Goal: Use online tool/utility: Utilize a website feature to perform a specific function

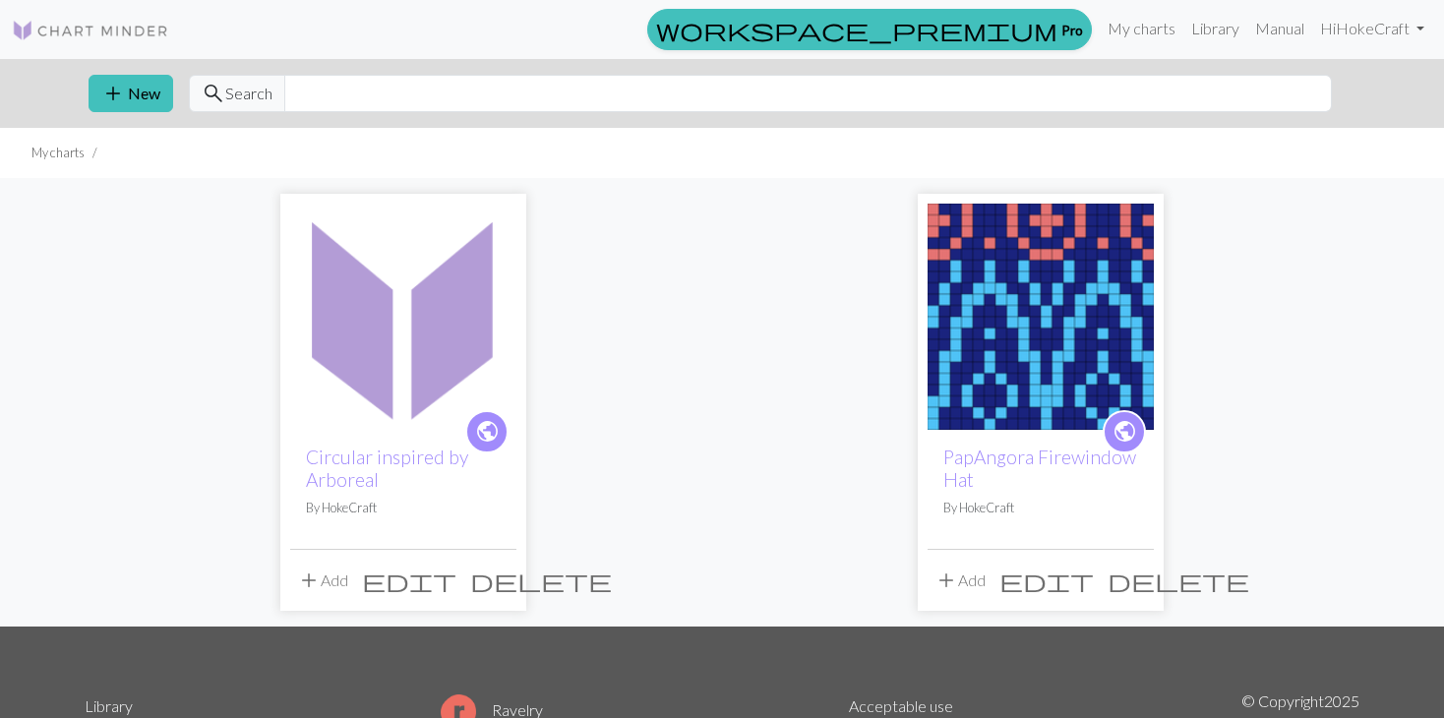
click at [447, 361] on img at bounding box center [403, 317] width 226 height 226
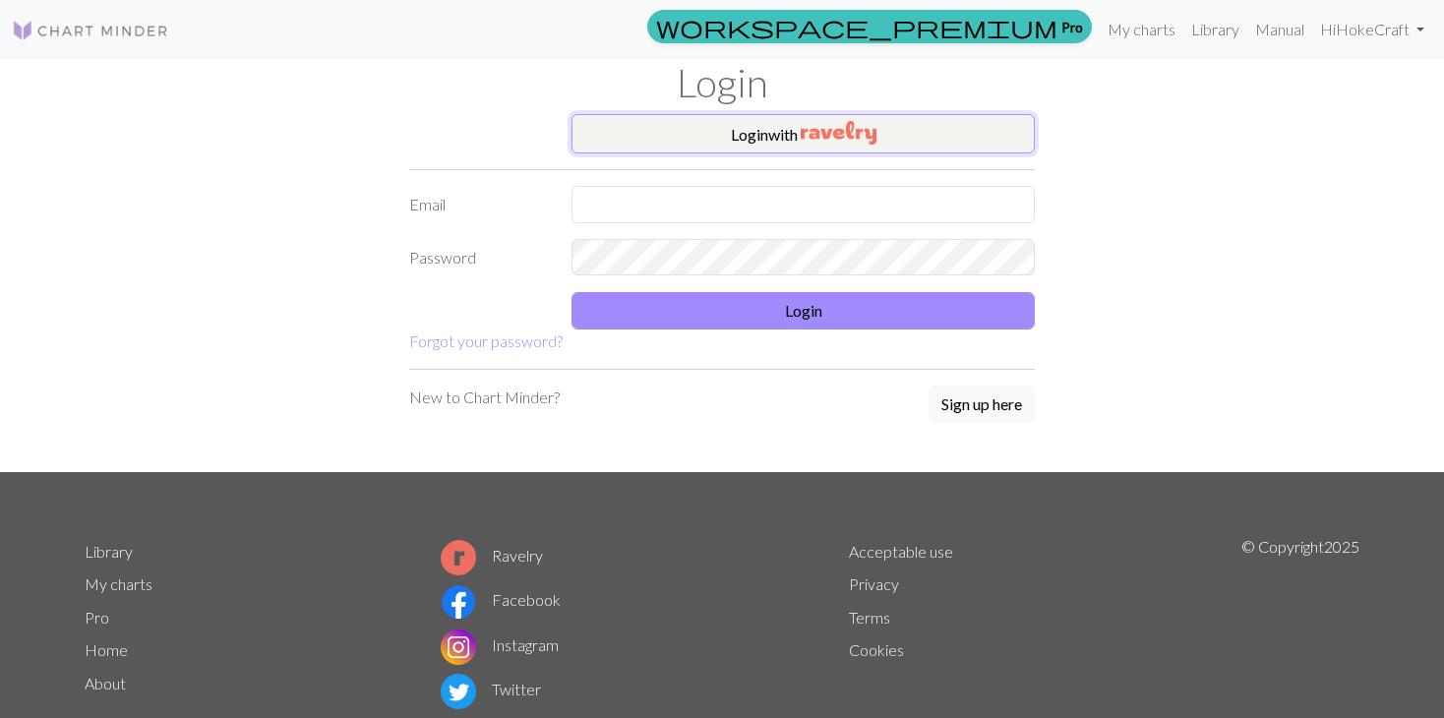
click at [699, 121] on button "Login with" at bounding box center [802, 133] width 463 height 39
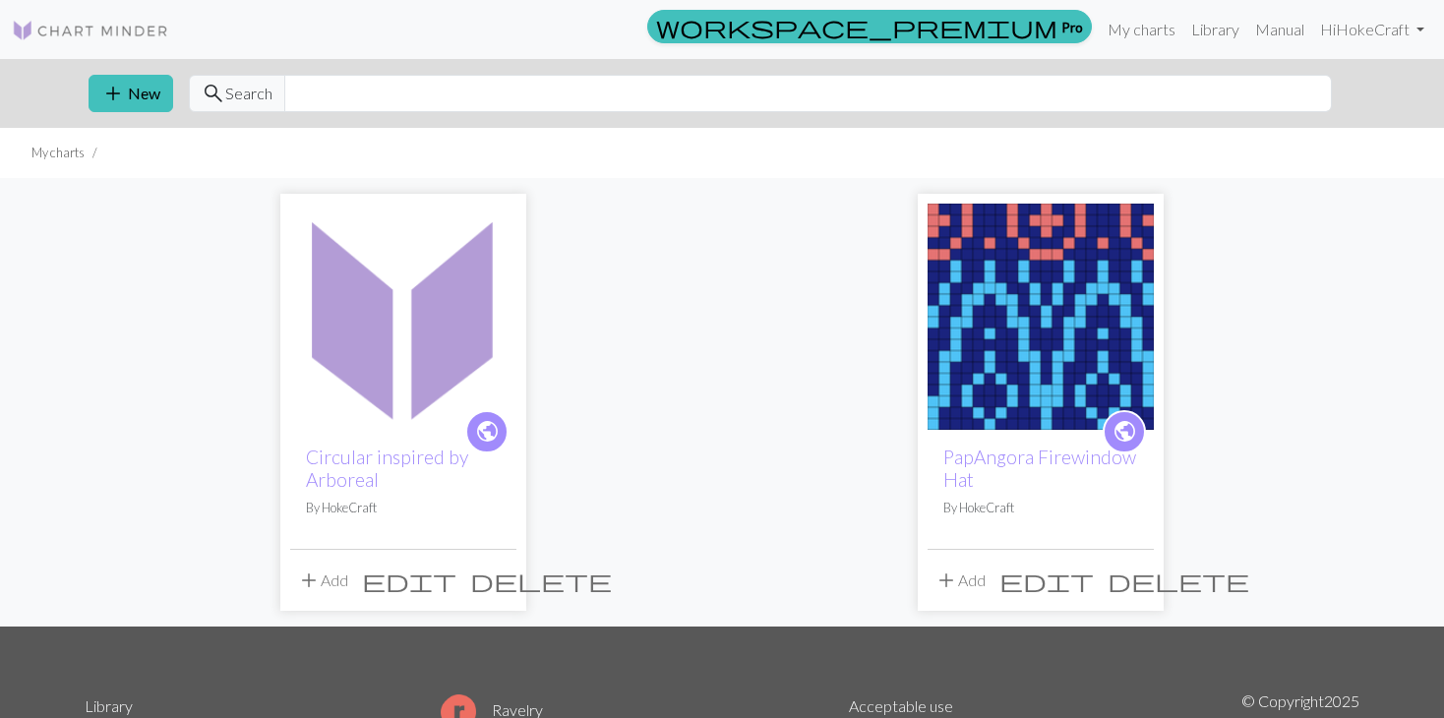
click at [457, 325] on img at bounding box center [403, 317] width 226 height 226
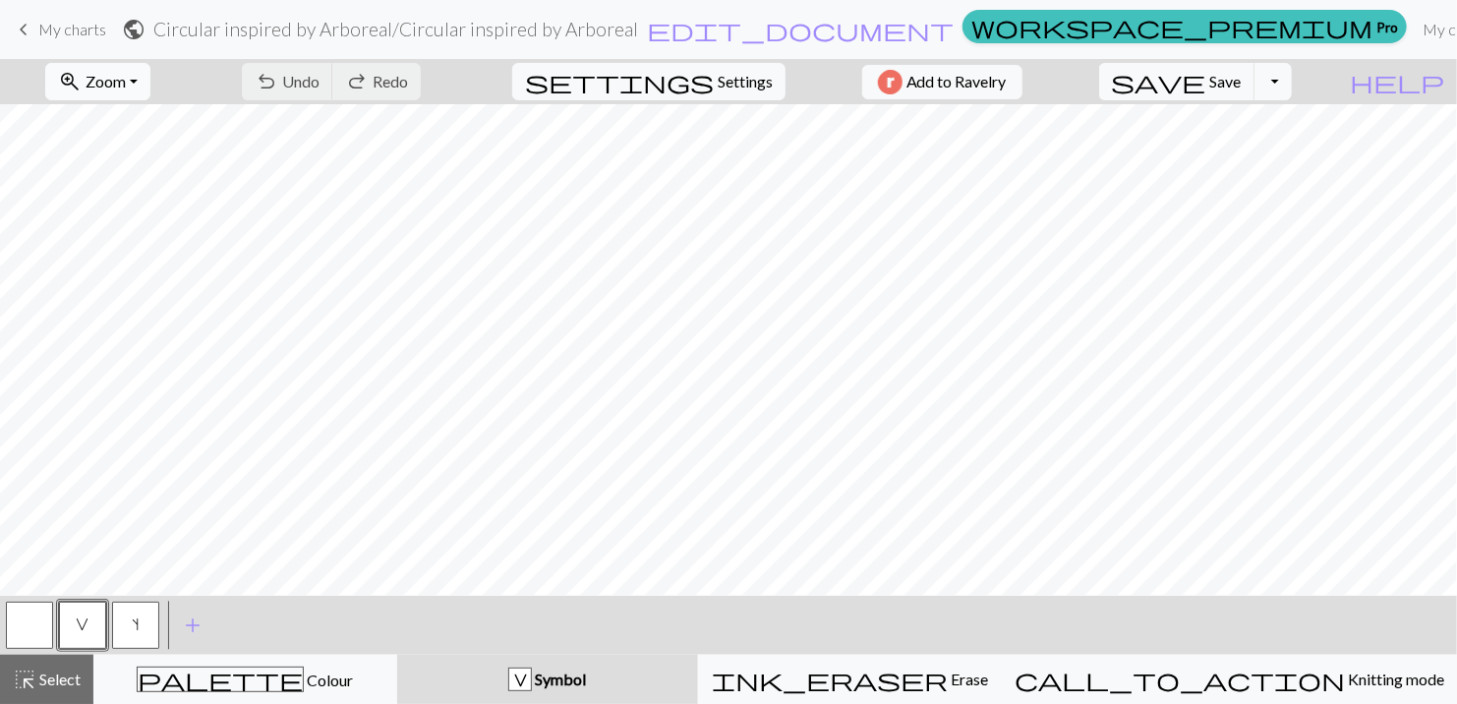
click at [127, 75] on button "zoom_in Zoom Zoom" at bounding box center [97, 81] width 105 height 37
click at [85, 238] on button "50%" at bounding box center [124, 235] width 155 height 31
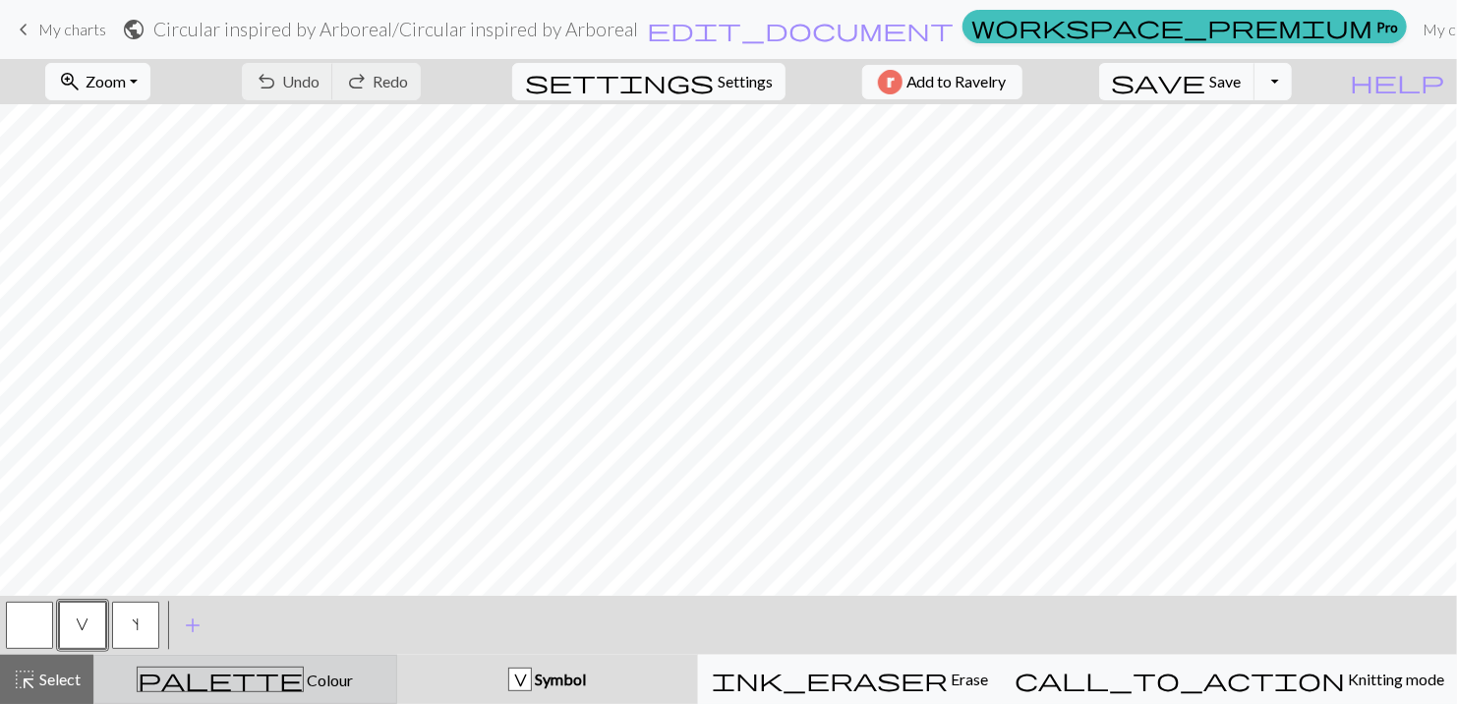
click at [319, 683] on span "Colour" at bounding box center [328, 680] width 49 height 19
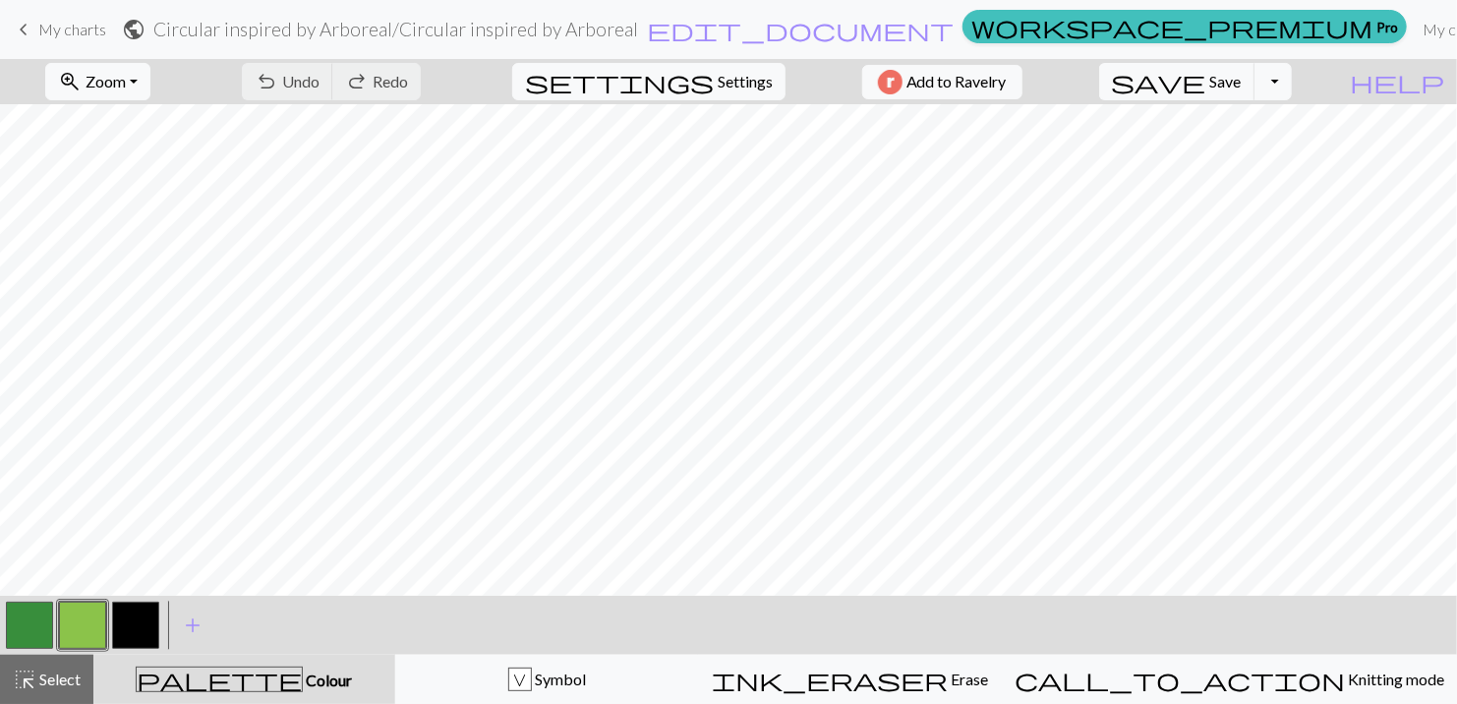
click at [152, 614] on button "button" at bounding box center [135, 625] width 47 height 47
click at [147, 619] on button "button" at bounding box center [135, 625] width 47 height 47
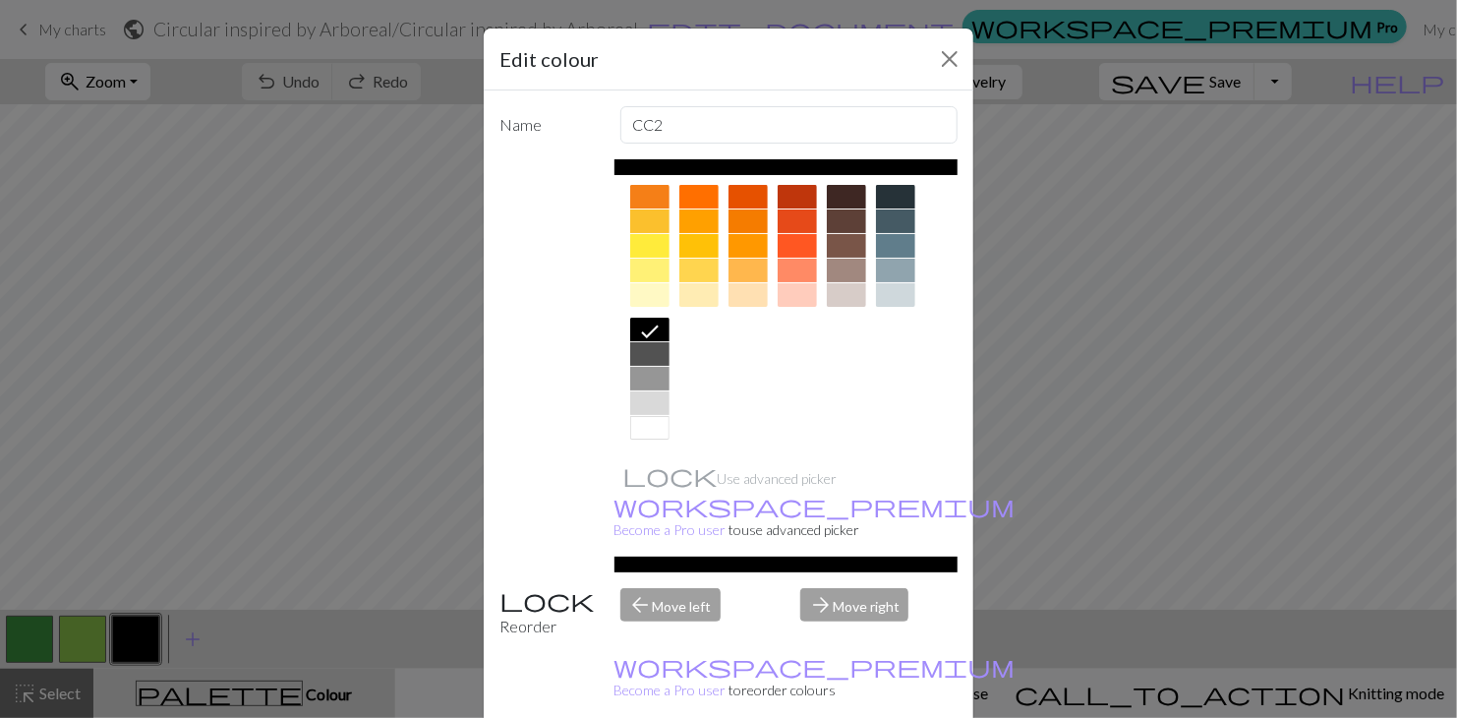
scroll to position [282, 0]
click at [643, 352] on div at bounding box center [649, 351] width 39 height 24
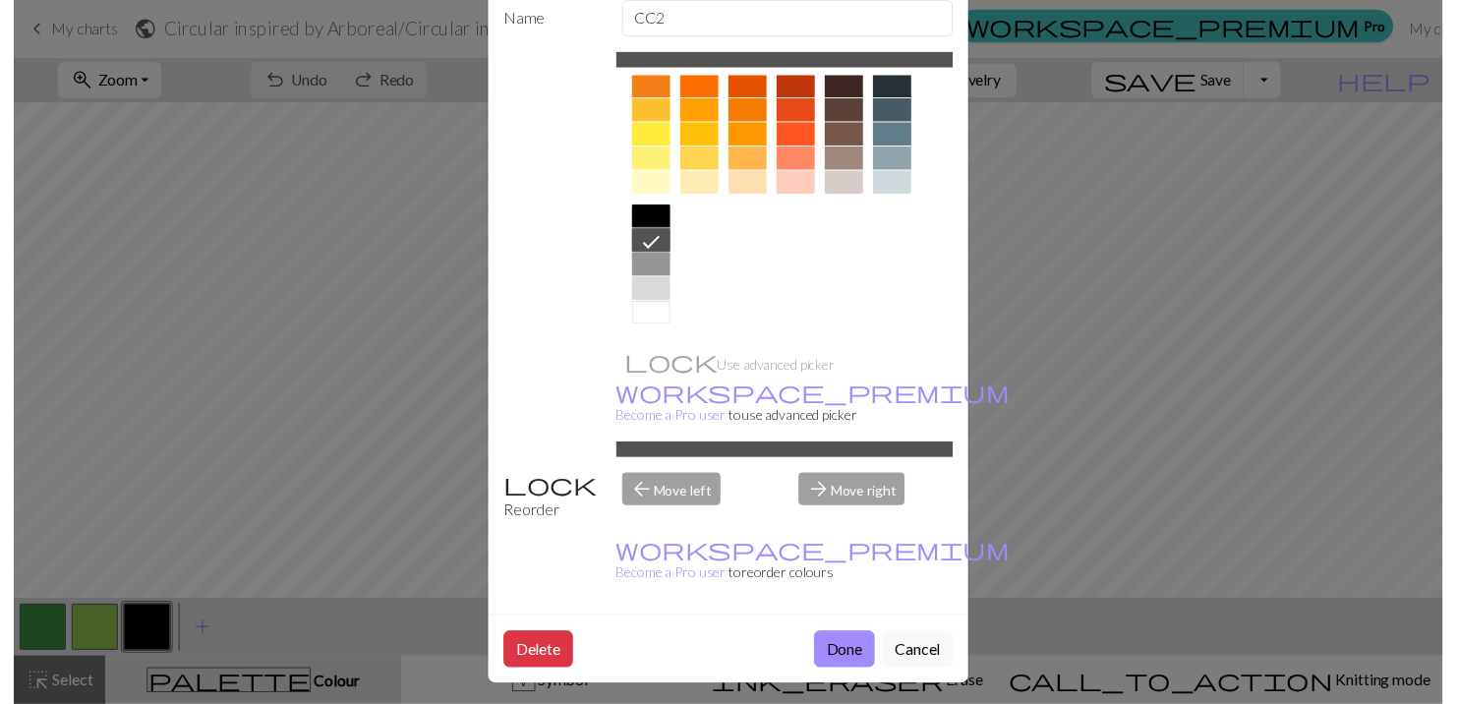
scroll to position [112, 0]
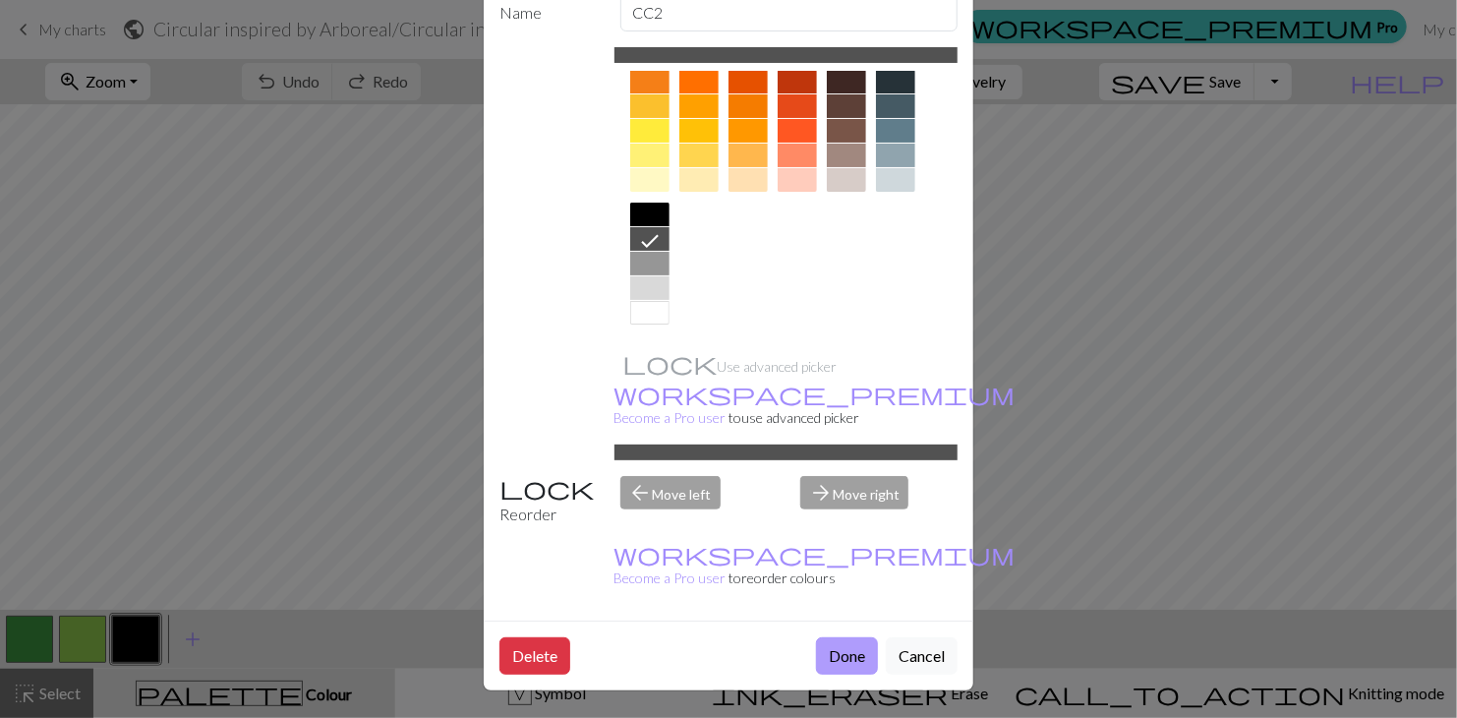
click at [829, 668] on button "Done" at bounding box center [847, 655] width 62 height 37
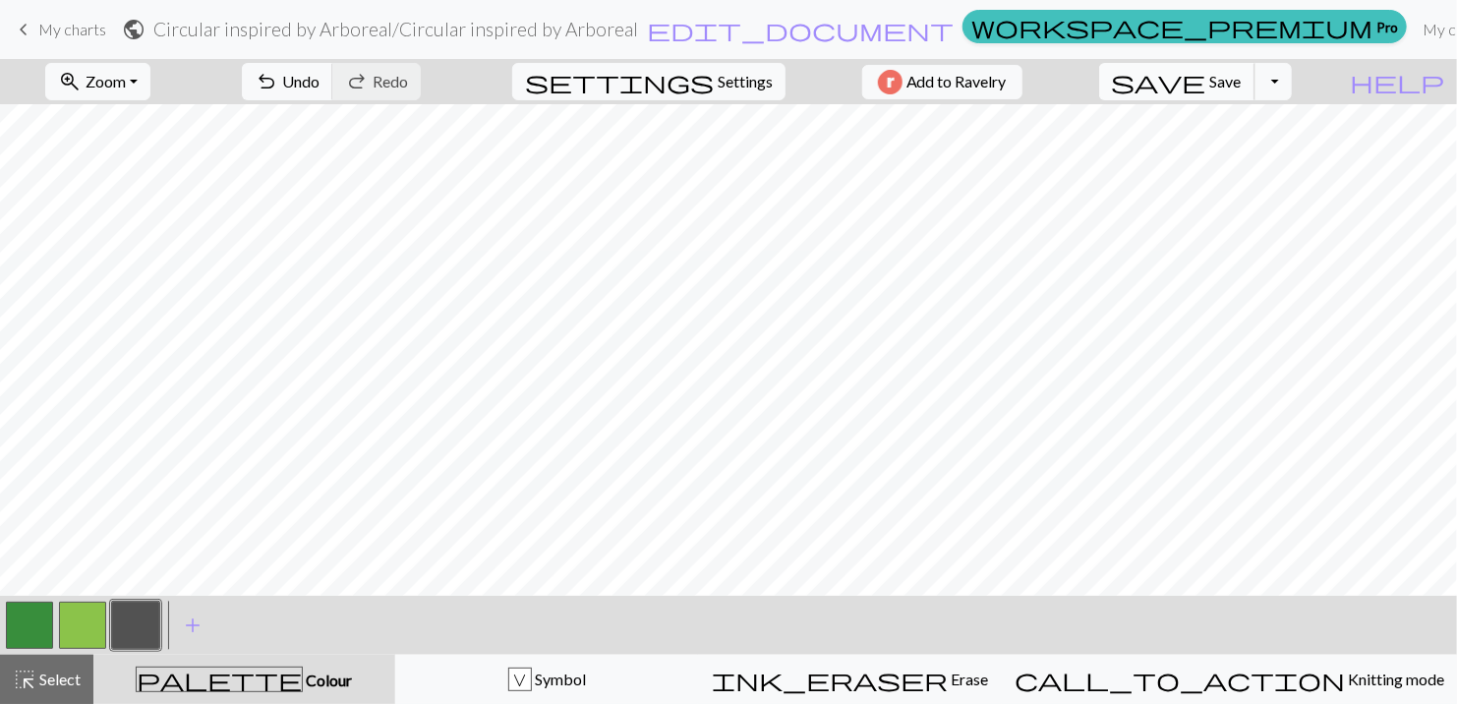
click at [1127, 89] on span "save" at bounding box center [1159, 82] width 94 height 28
click at [1222, 82] on span "Save" at bounding box center [1225, 81] width 31 height 19
